Goal: Transaction & Acquisition: Purchase product/service

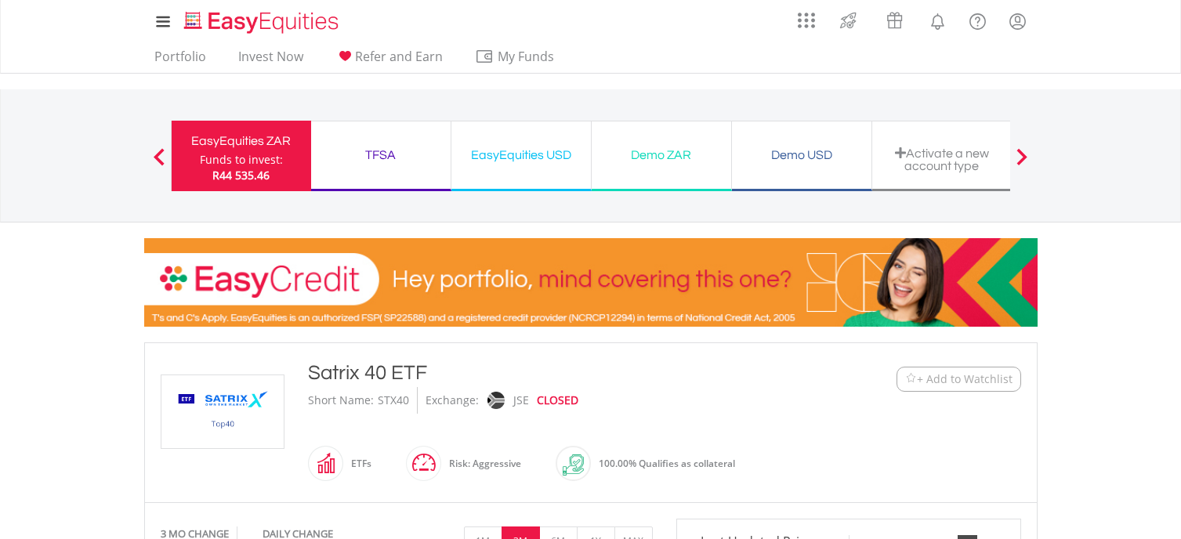
scroll to position [331, 0]
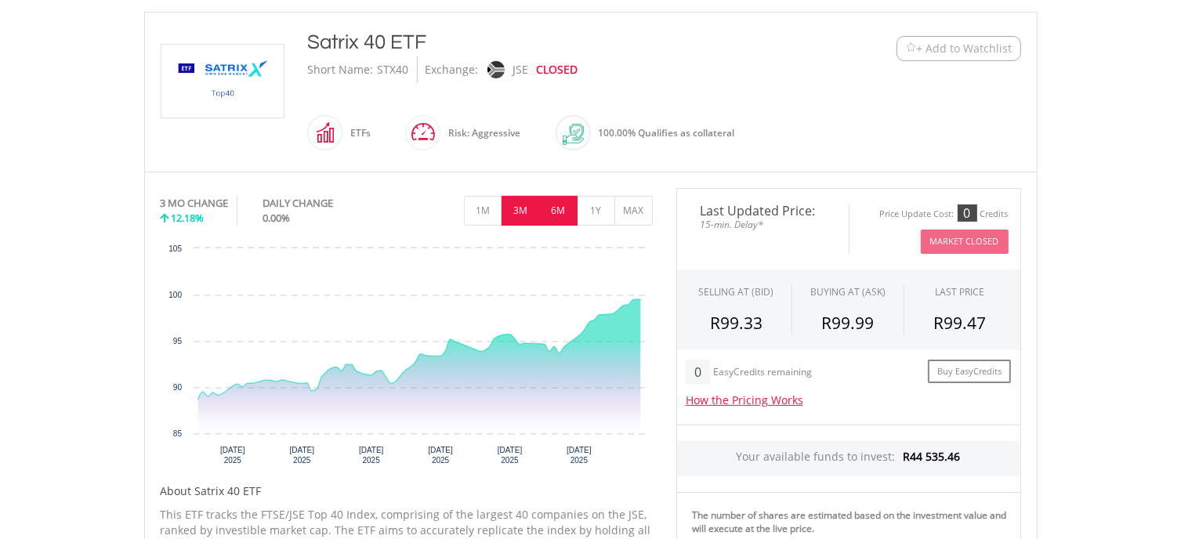
click at [561, 212] on button "6M" at bounding box center [558, 211] width 38 height 30
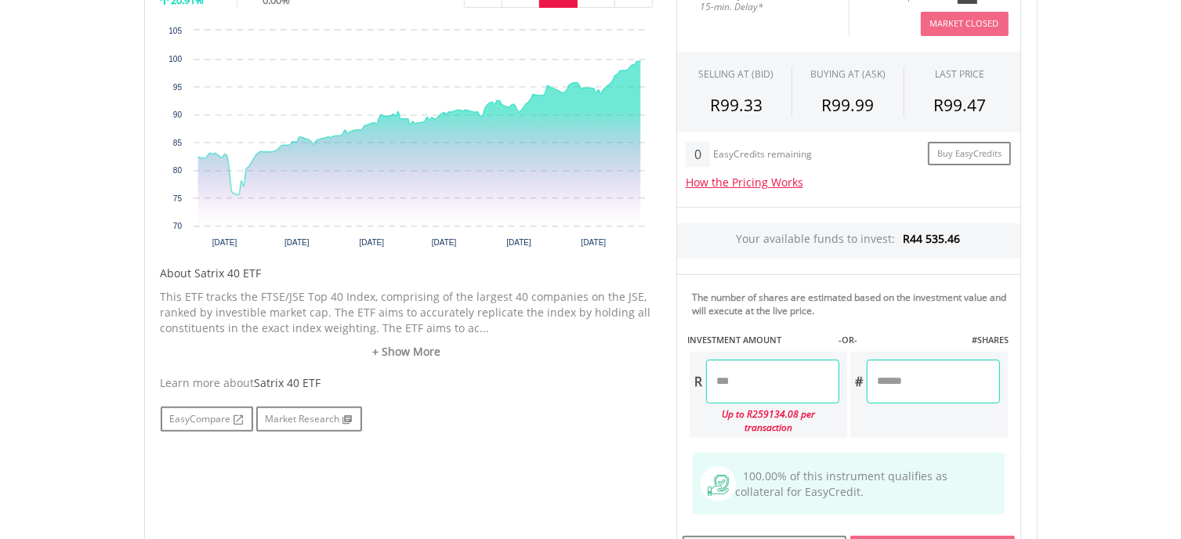
scroll to position [558, 0]
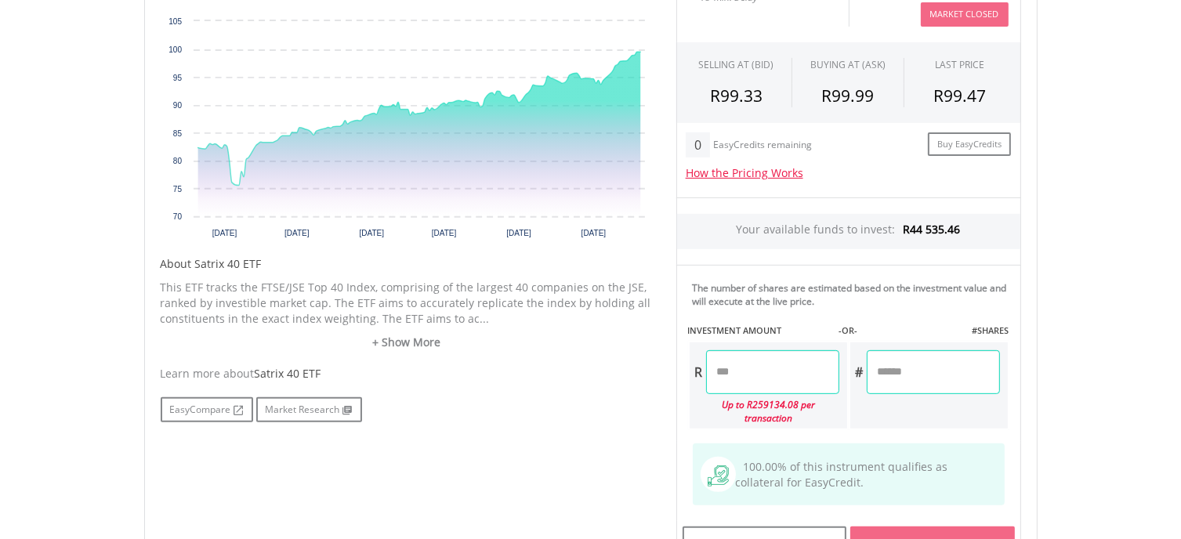
click at [728, 369] on input "number" at bounding box center [772, 372] width 133 height 44
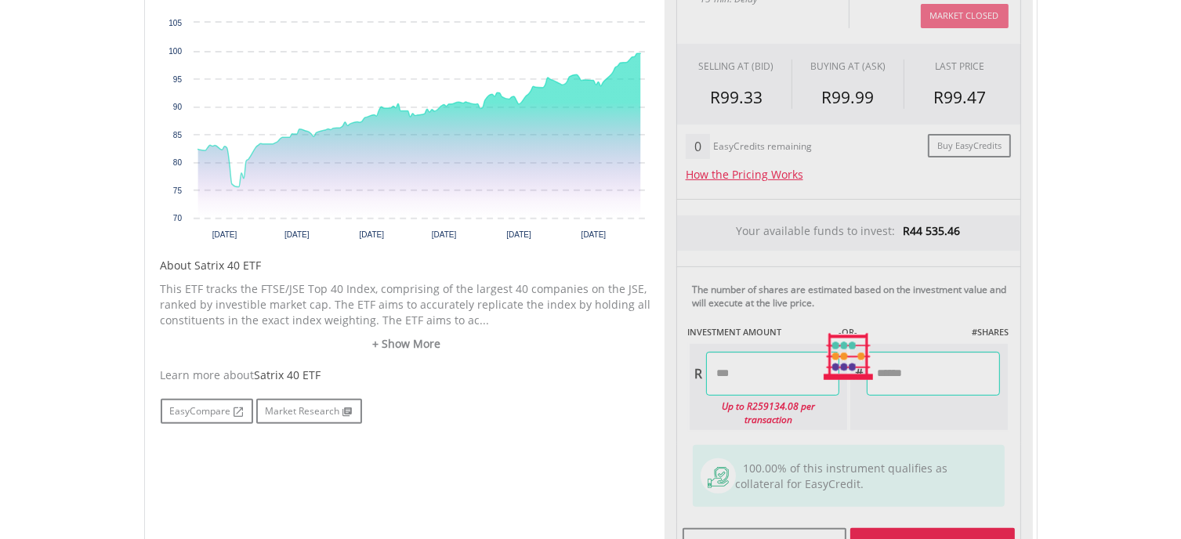
type input "********"
type input "******"
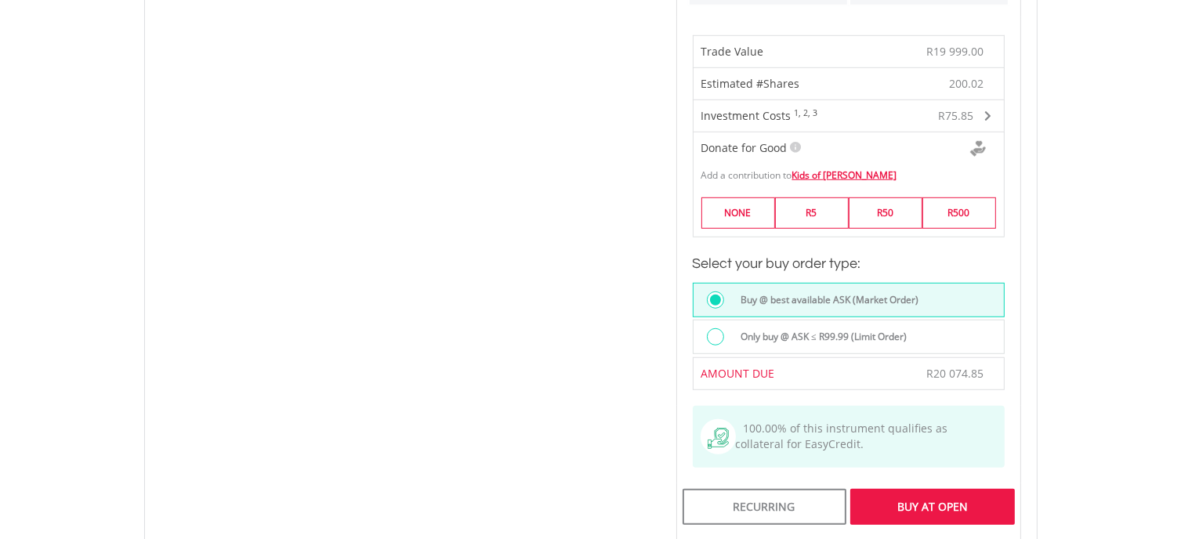
scroll to position [985, 0]
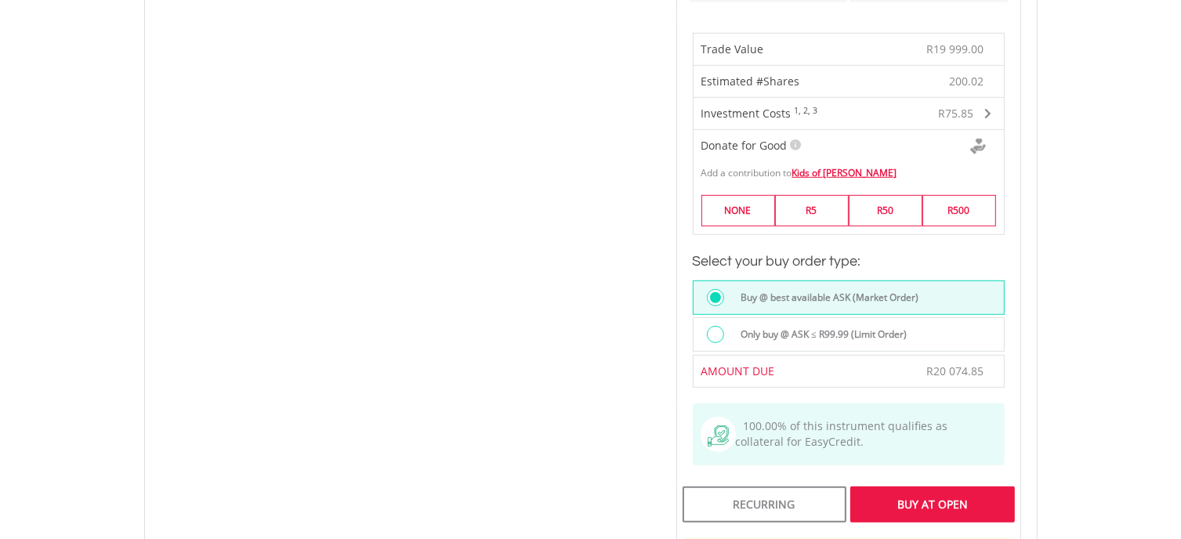
click at [914, 487] on div "Buy At Open" at bounding box center [933, 505] width 164 height 36
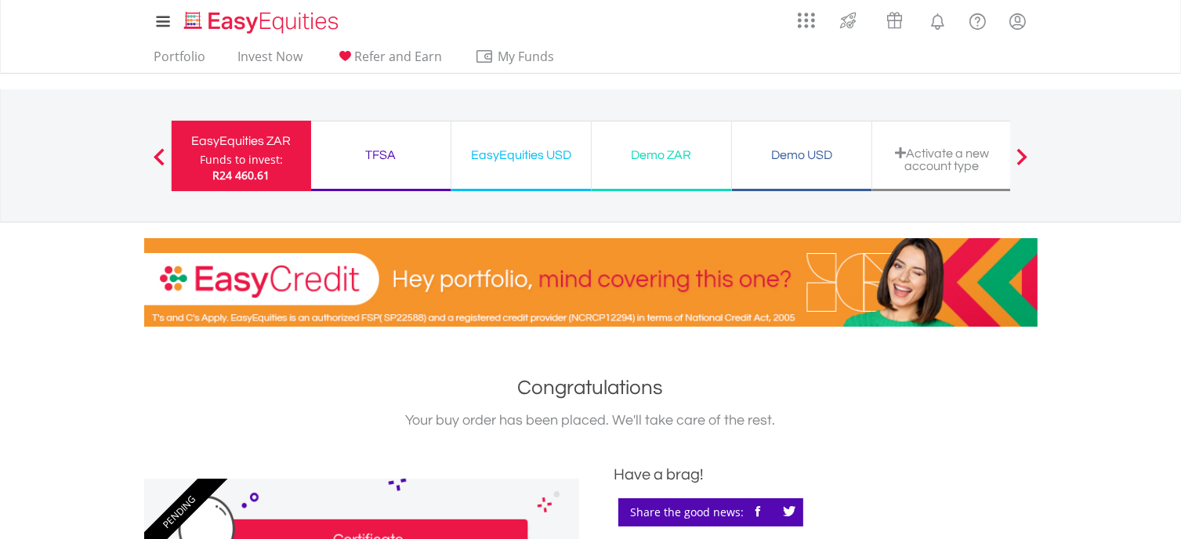
click at [256, 157] on div "Funds to invest:" at bounding box center [241, 160] width 83 height 16
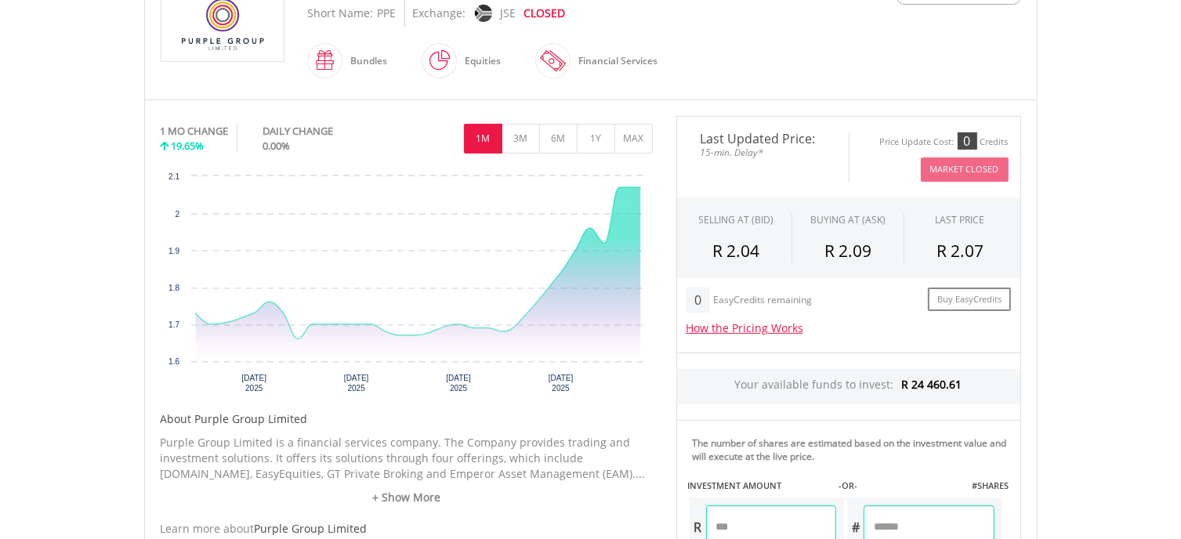
scroll to position [398, 0]
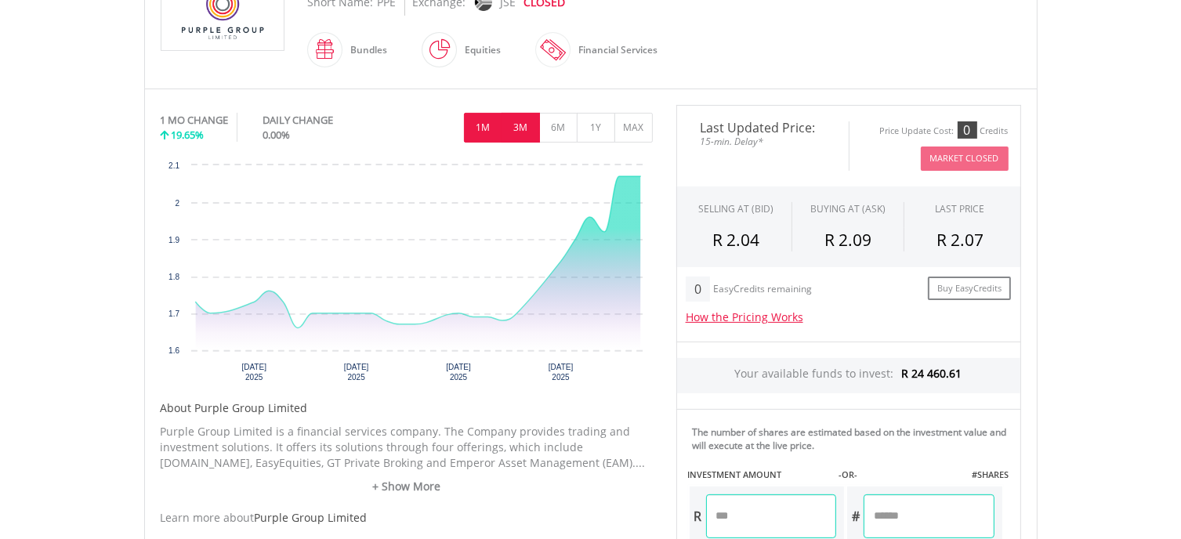
click at [521, 131] on button "3M" at bounding box center [521, 128] width 38 height 30
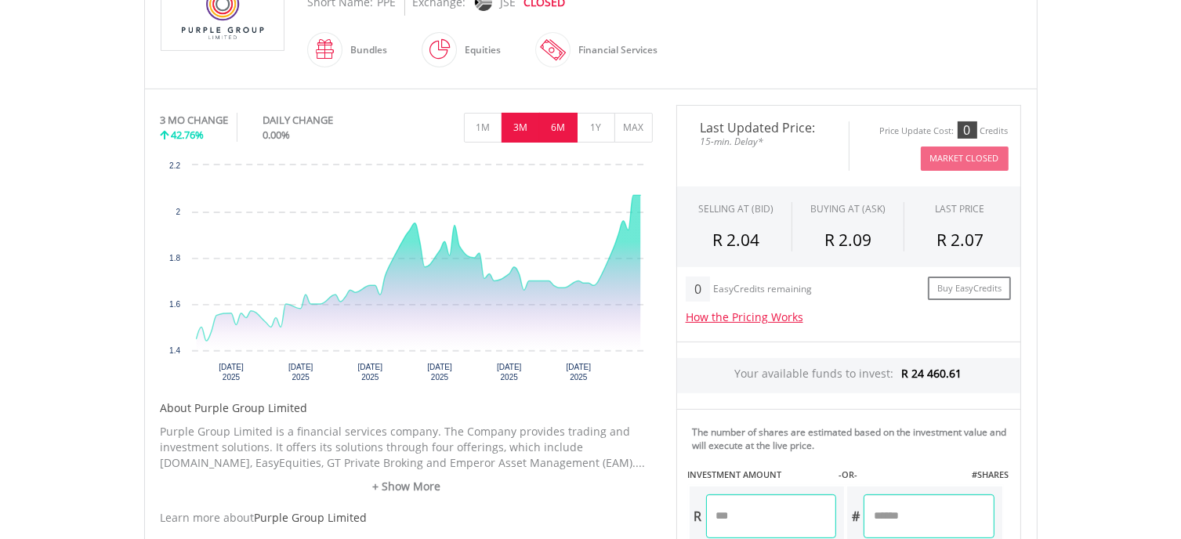
click at [557, 131] on button "6M" at bounding box center [558, 128] width 38 height 30
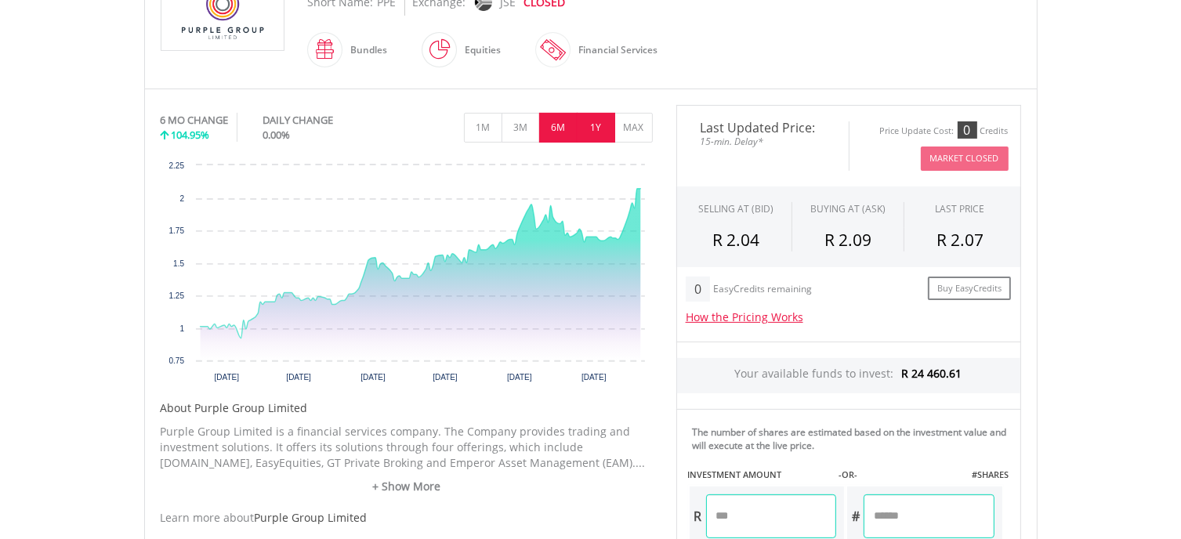
click at [596, 129] on button "1Y" at bounding box center [596, 128] width 38 height 30
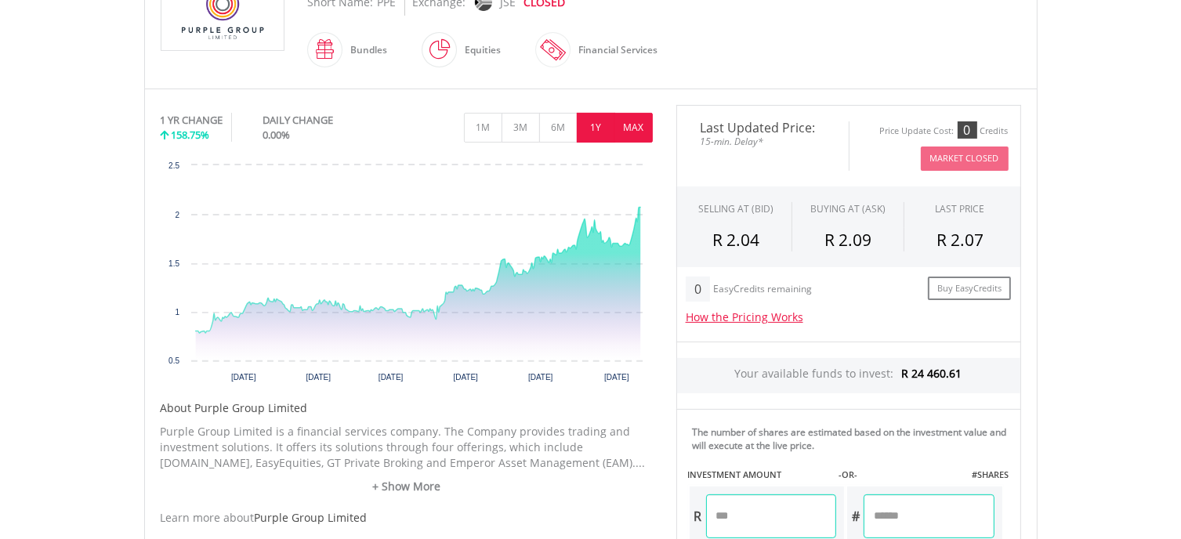
click at [630, 128] on button "MAX" at bounding box center [634, 128] width 38 height 30
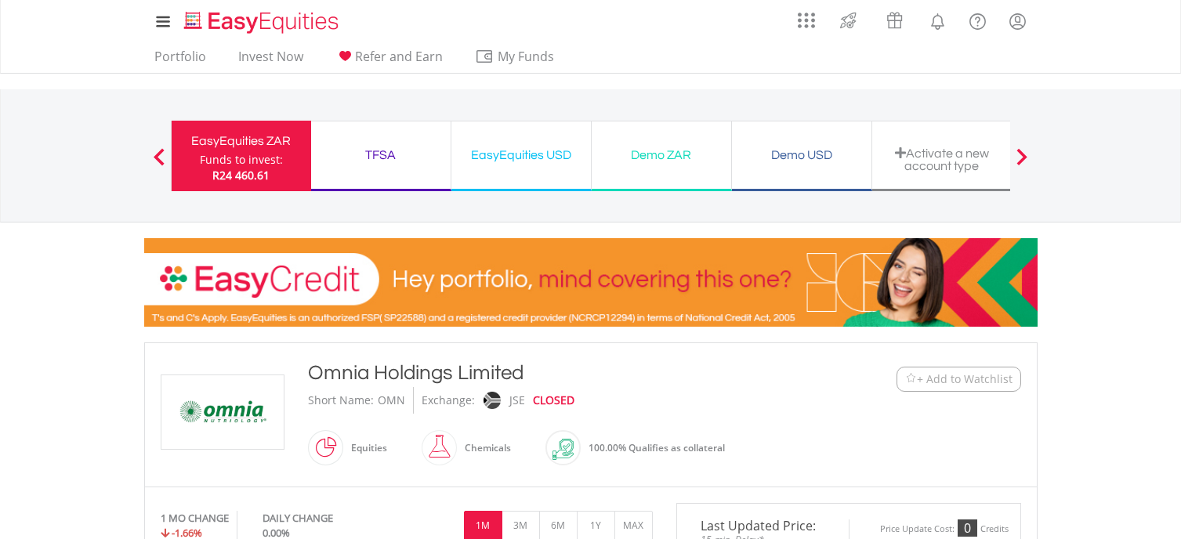
scroll to position [376, 0]
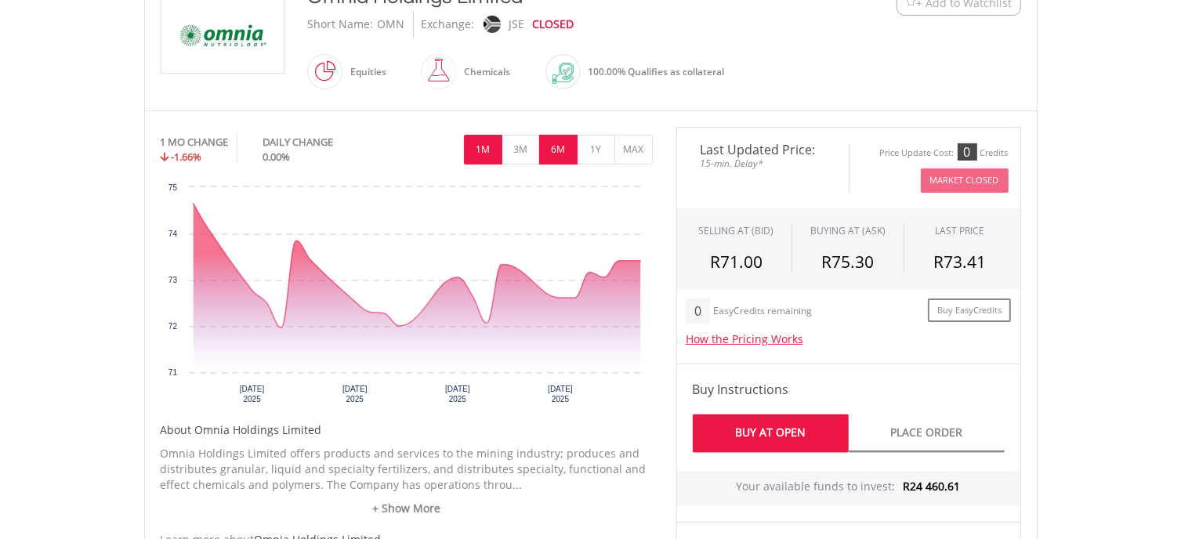
click at [564, 149] on button "6M" at bounding box center [558, 150] width 38 height 30
